Goal: Complete application form

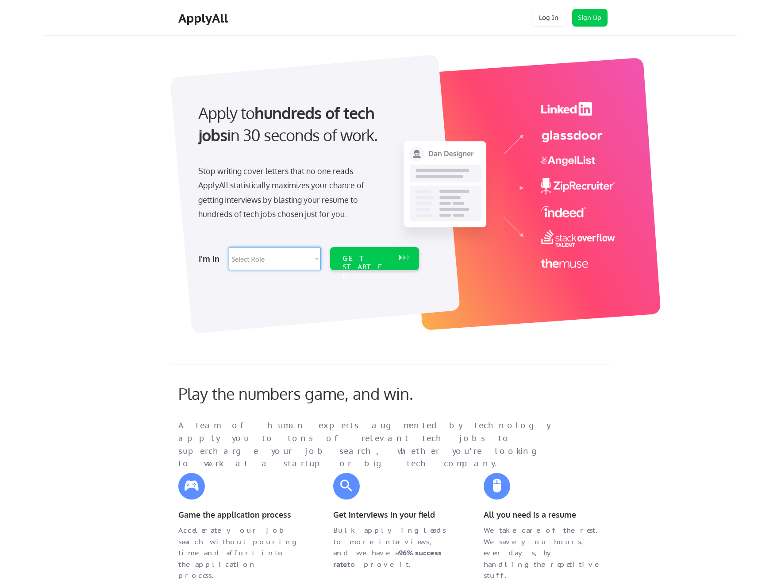
select select ""engineering""
click at [599, 19] on button "Sign Up" at bounding box center [589, 18] width 35 height 18
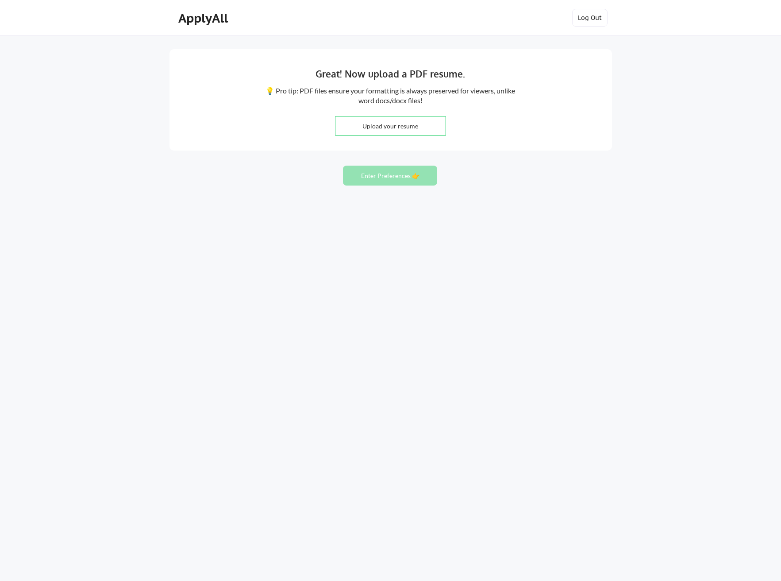
click at [385, 125] on input "file" at bounding box center [391, 125] width 110 height 19
type input "C:\fakepath\GeorgeMaggessy-Resume.pdf"
click at [398, 178] on button "Enter Preferences 👉" at bounding box center [390, 176] width 94 height 20
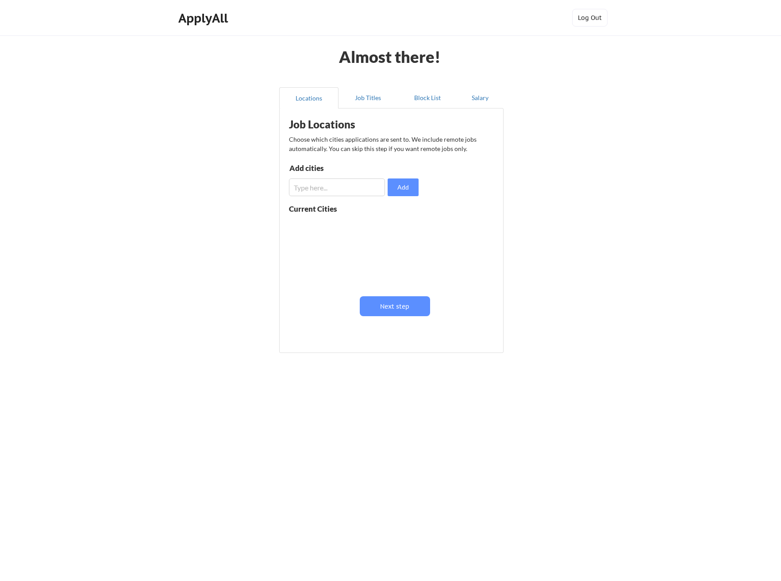
click at [341, 183] on input "input" at bounding box center [337, 187] width 96 height 18
type input "Austin"
click at [402, 185] on button "Add" at bounding box center [403, 187] width 31 height 18
click at [330, 189] on input "input" at bounding box center [337, 187] width 96 height 18
click at [363, 99] on button "Job Titles" at bounding box center [368, 97] width 59 height 21
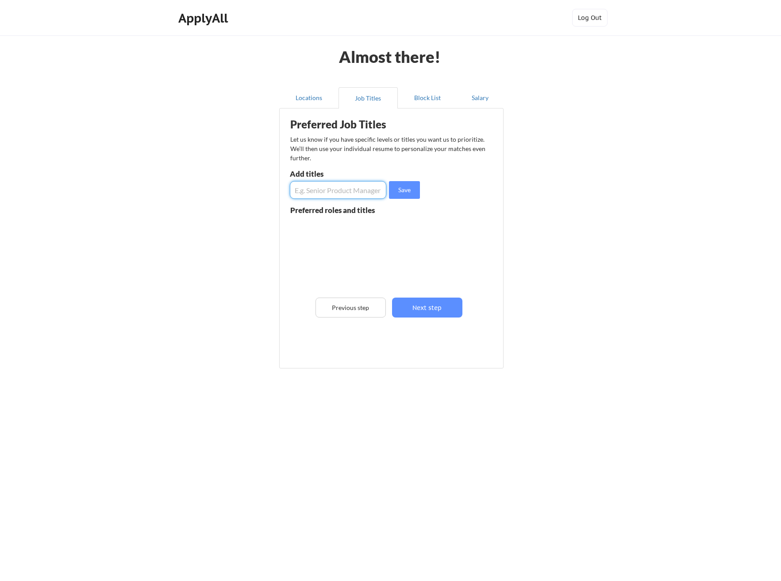
click at [363, 192] on input "input" at bounding box center [338, 190] width 97 height 18
type input "Director"
click at [405, 187] on button "Save" at bounding box center [404, 190] width 31 height 18
click at [324, 193] on input "input" at bounding box center [338, 190] width 97 height 18
type input "Senior Manager"
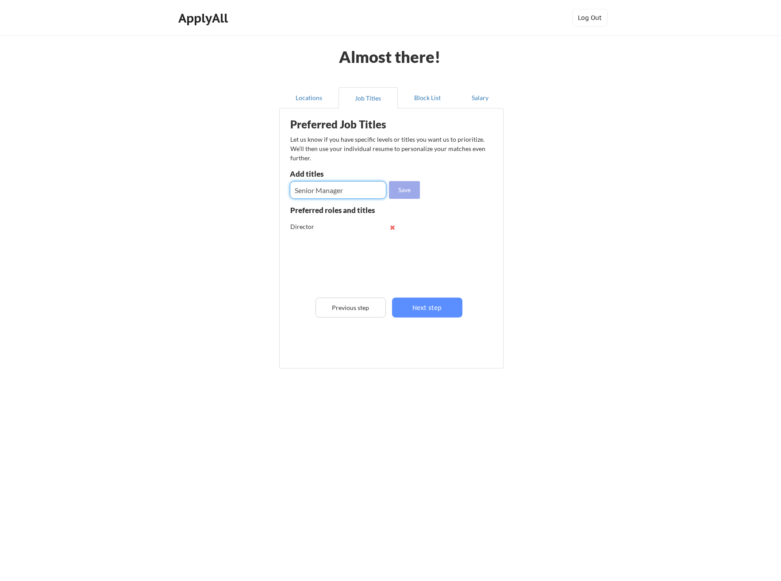
click at [409, 189] on button "Save" at bounding box center [404, 190] width 31 height 18
click at [475, 98] on button "Salary" at bounding box center [480, 97] width 46 height 21
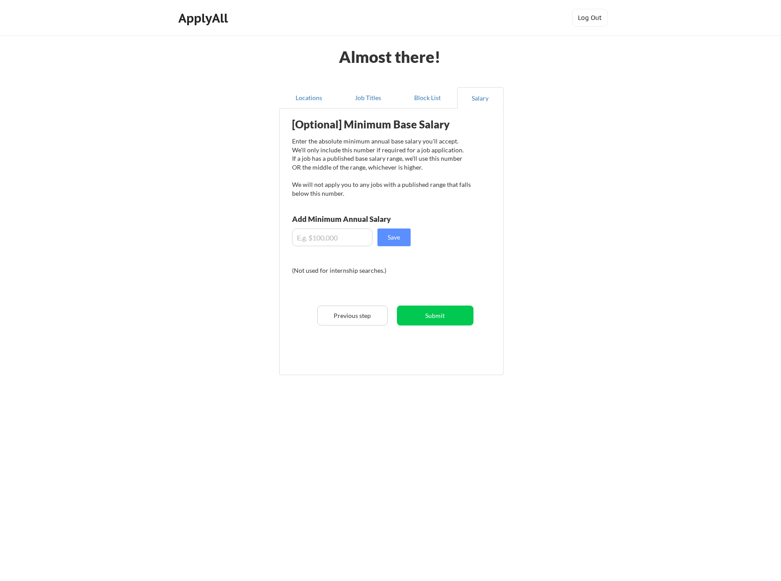
click at [338, 236] on input "input" at bounding box center [332, 237] width 81 height 18
type input "$250,000"
click at [389, 238] on button "Save" at bounding box center [394, 237] width 33 height 18
click at [433, 316] on button "Submit" at bounding box center [435, 315] width 77 height 20
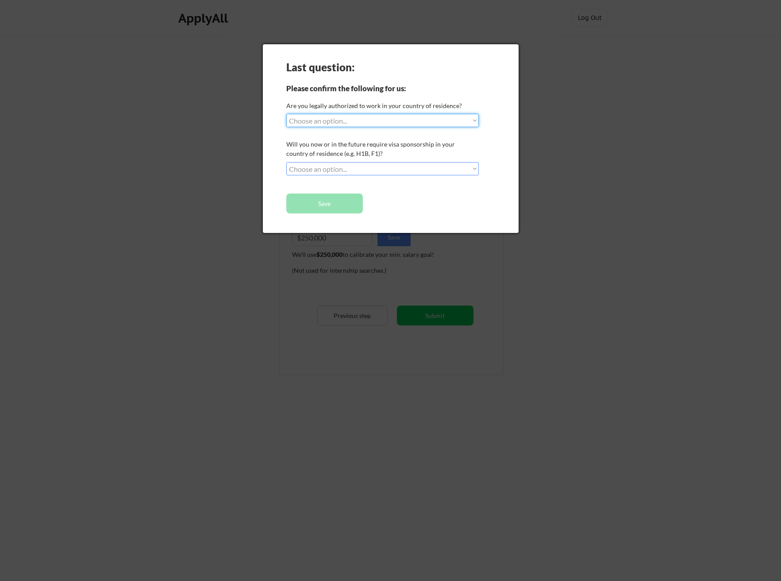
select select ""yes__i_am_a_[DEMOGRAPHIC_DATA]""
select select ""no__i_will_not_need_sponsorship""
click at [355, 206] on button "Save" at bounding box center [324, 203] width 77 height 20
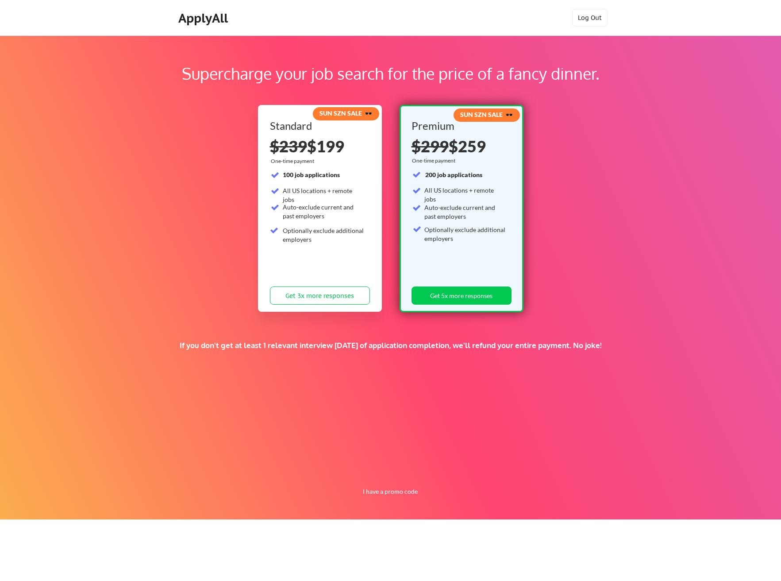
click at [686, 145] on div "Supercharge your job search for the price of a fancy dinner. SUN SZN SALE 🕶️ St…" at bounding box center [390, 277] width 781 height 484
click at [312, 299] on button "Get 3x more responses" at bounding box center [320, 295] width 100 height 18
